Goal: Check status: Check status

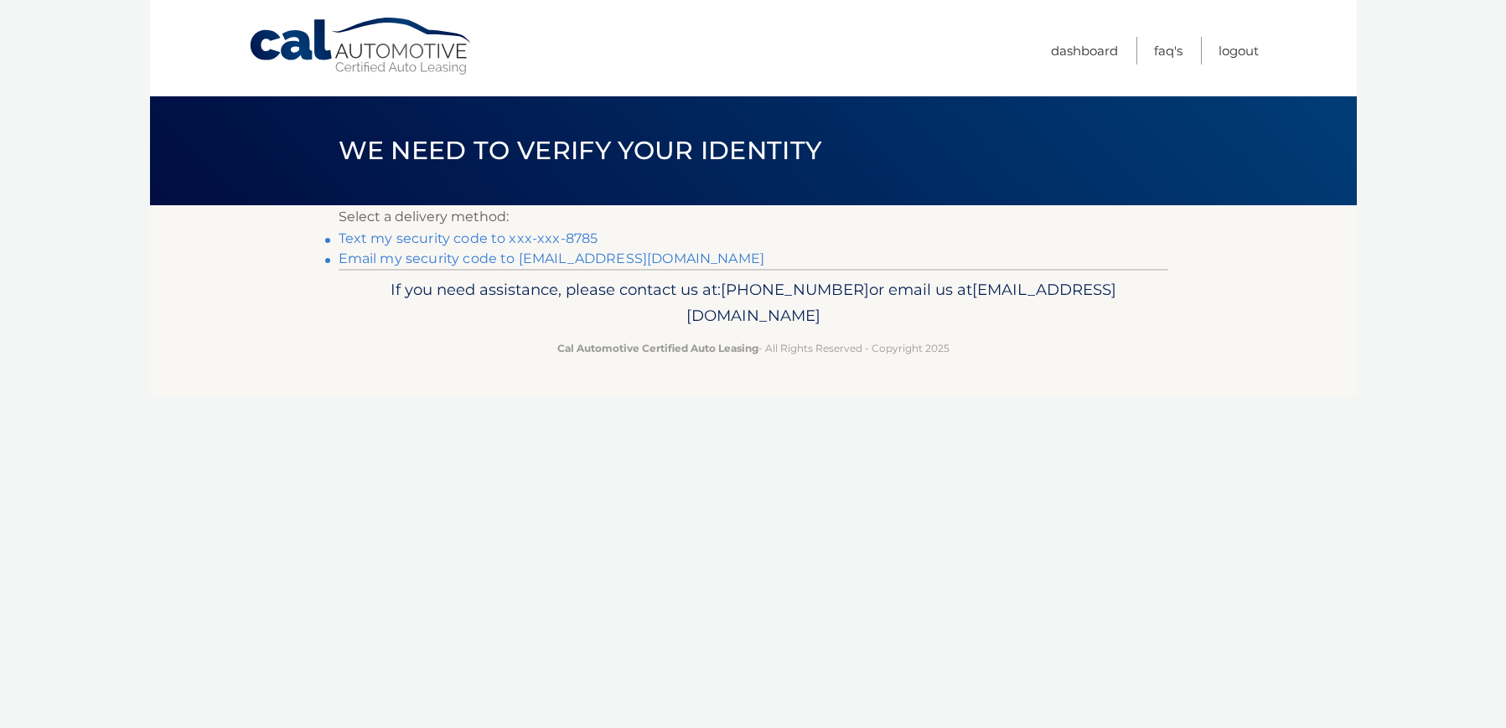
click at [483, 236] on link "Text my security code to xxx-xxx-8785" at bounding box center [469, 239] width 260 height 16
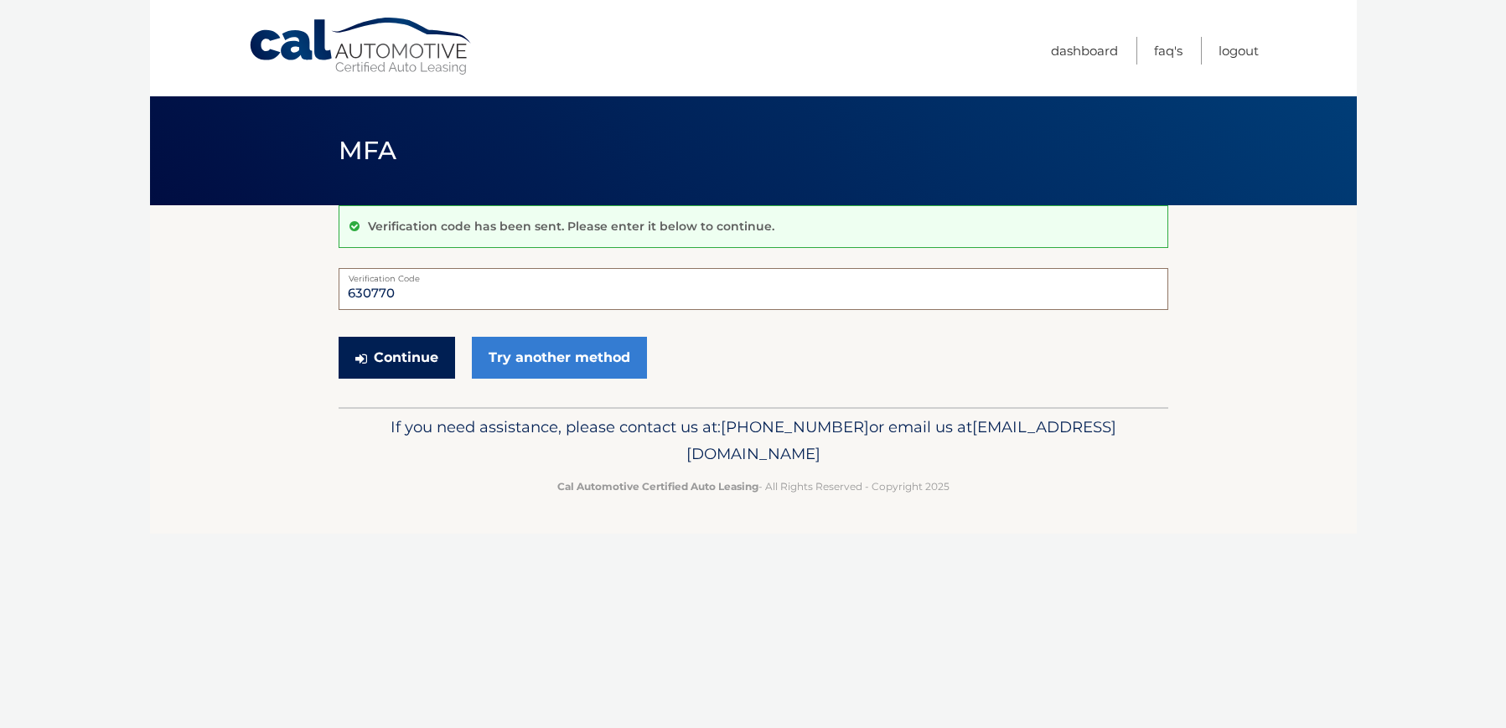
type input "630770"
click at [424, 344] on button "Continue" at bounding box center [397, 358] width 117 height 42
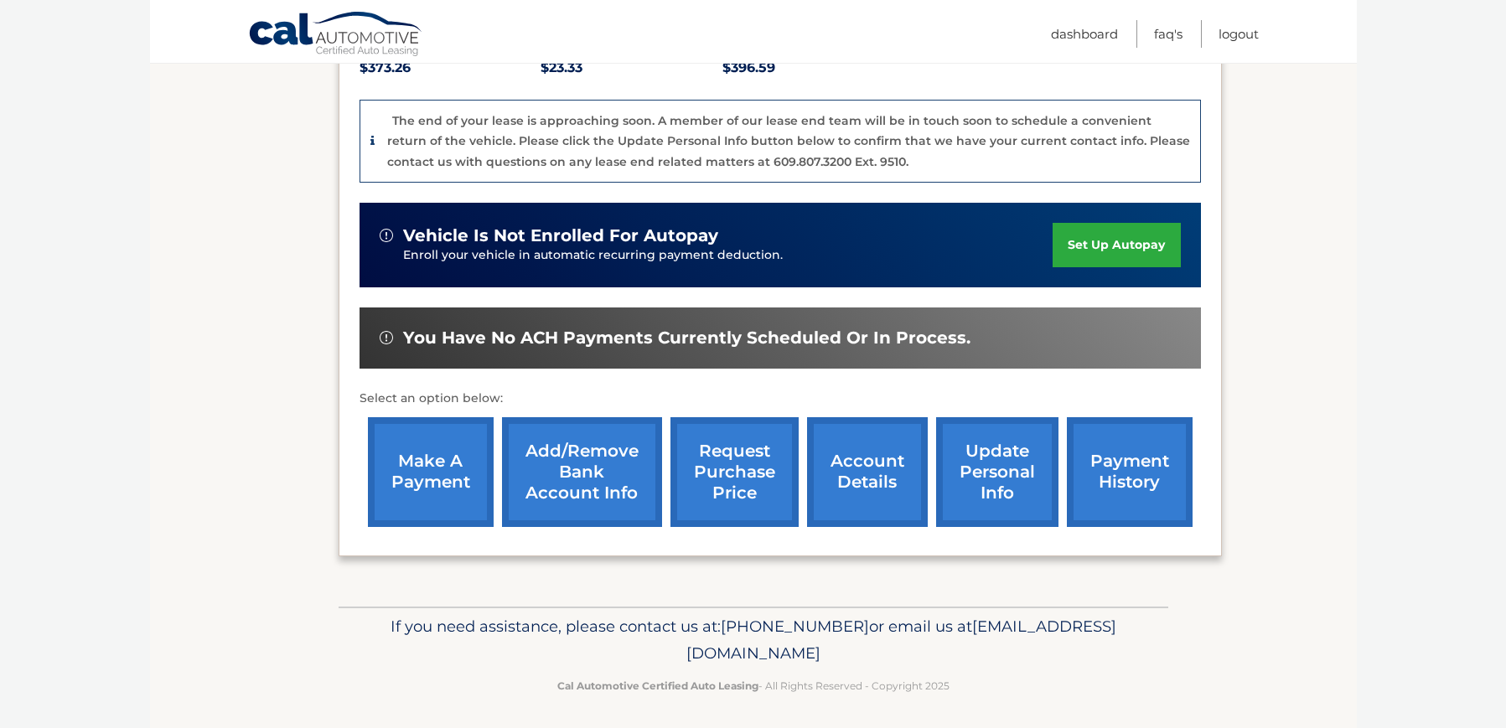
scroll to position [409, 0]
click at [745, 472] on link "request purchase price" at bounding box center [735, 472] width 128 height 110
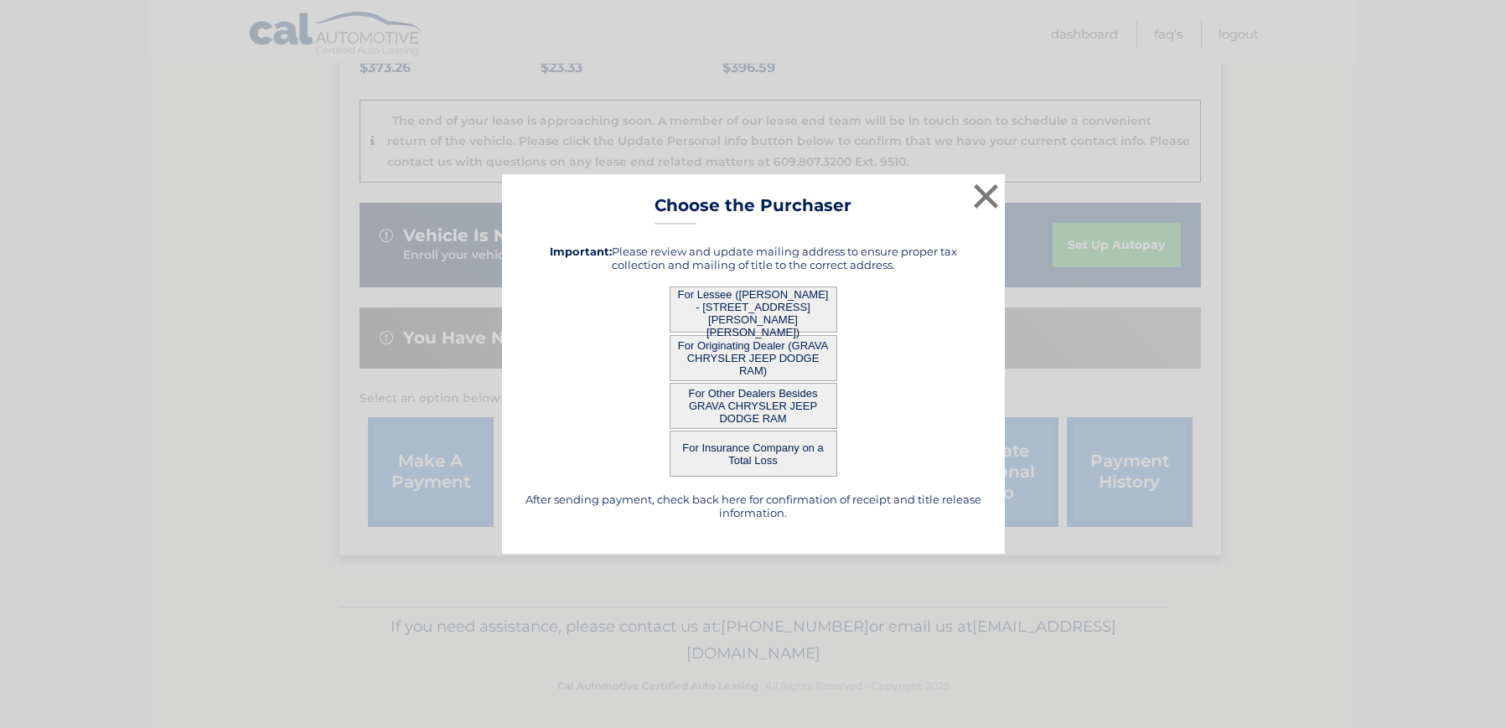
click at [743, 307] on button "For Lessee (SALVATORE SGANGA - 11 LAUREL HILL LN, , Burlington, MA 01803)" at bounding box center [754, 310] width 168 height 46
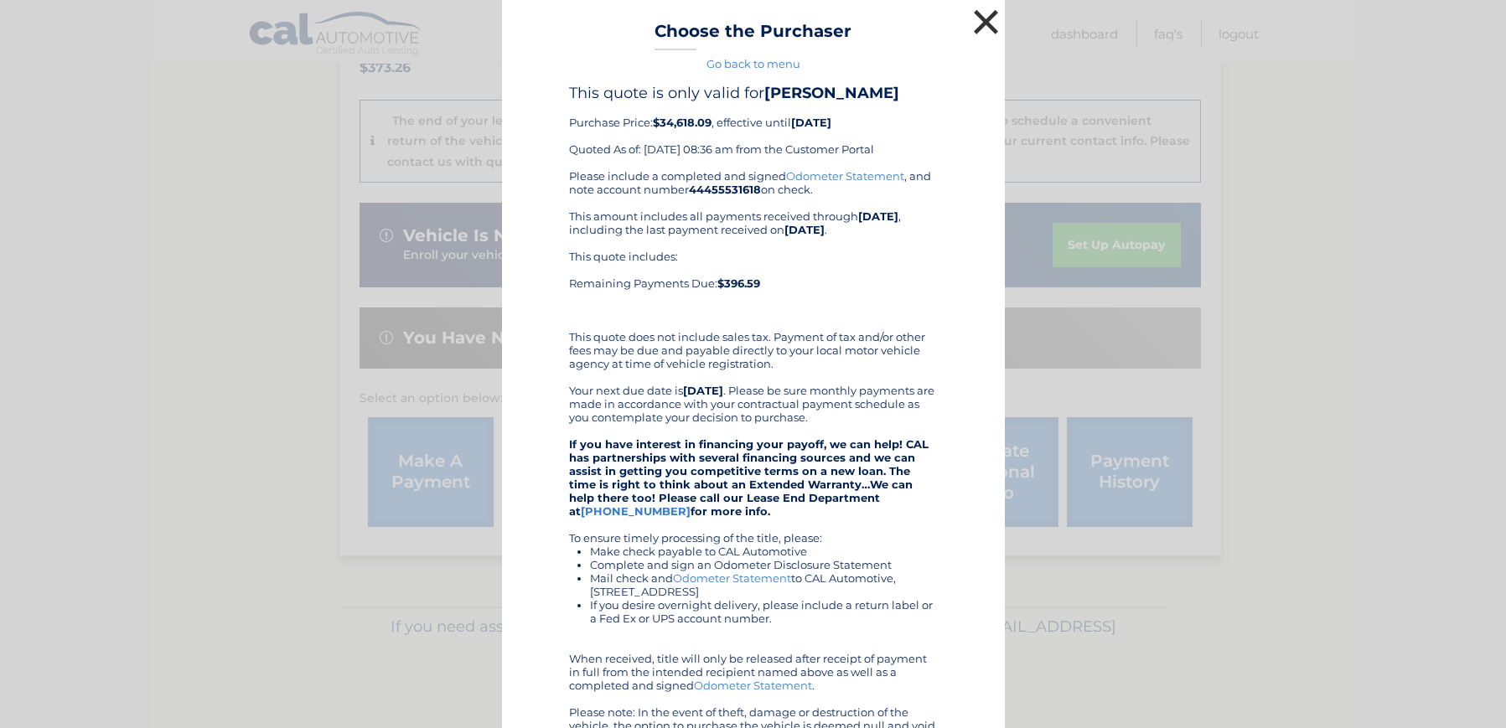
click at [984, 10] on button "×" at bounding box center [987, 22] width 34 height 34
